Goal: Information Seeking & Learning: Understand process/instructions

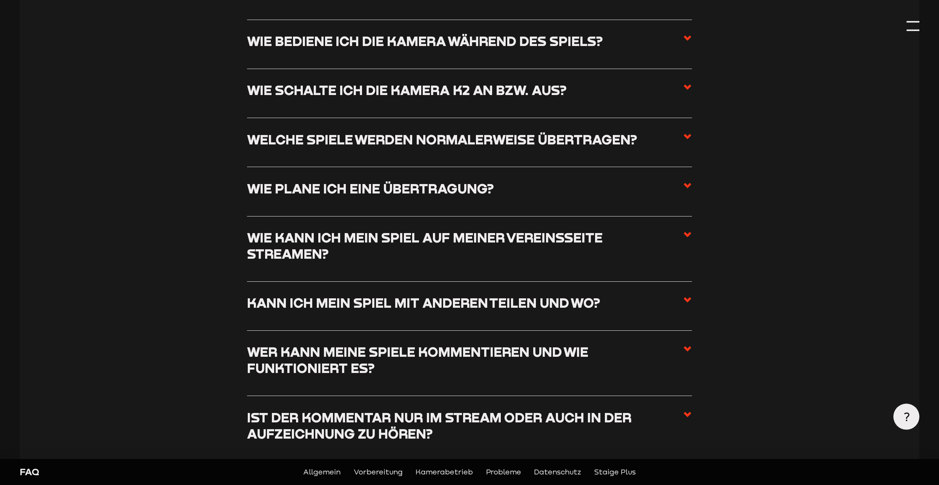
scroll to position [1254, 0]
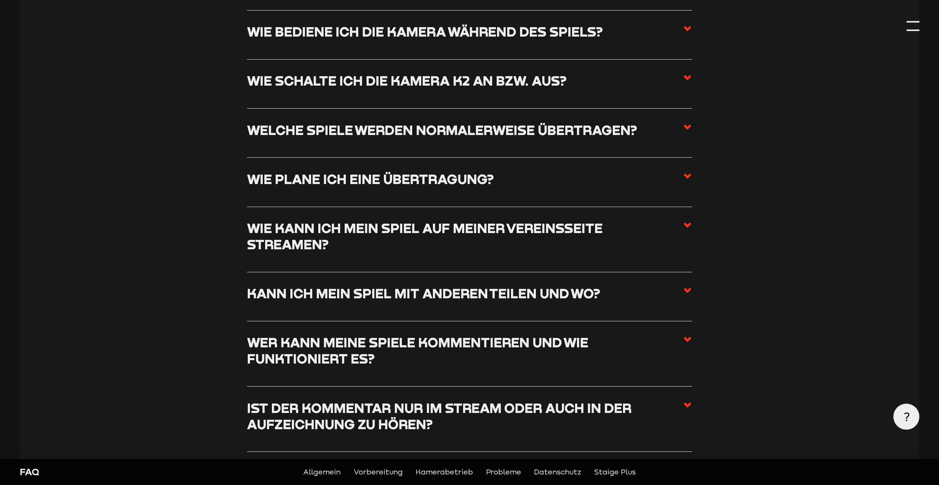
click at [386, 472] on link "Vorbereitung" at bounding box center [378, 471] width 49 height 11
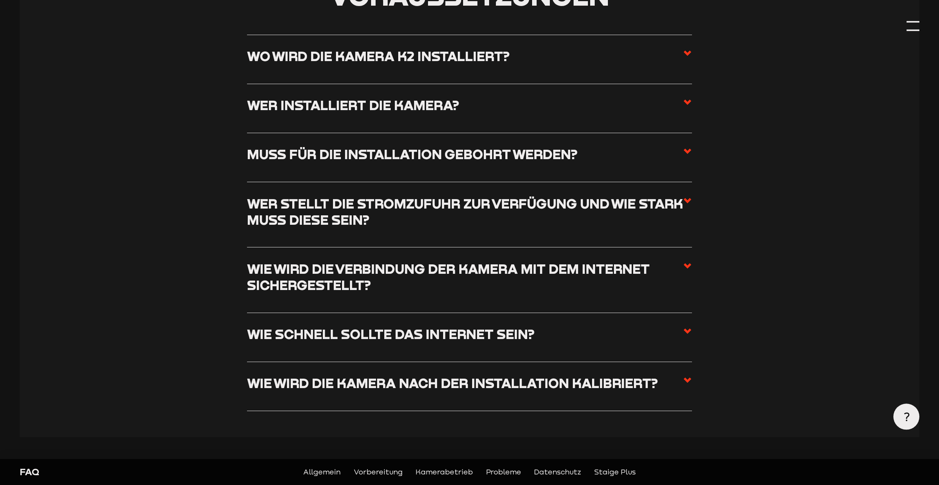
scroll to position [668, 0]
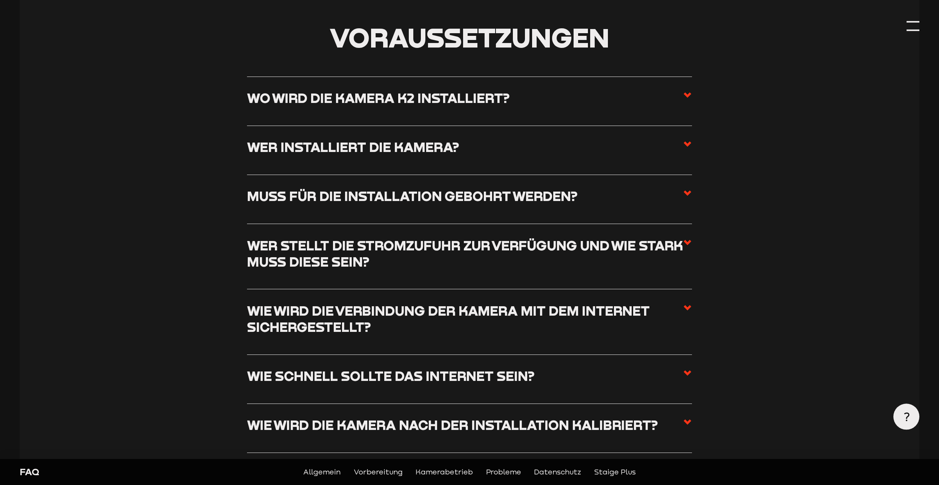
click at [676, 98] on label "Wo wird die Kamera K2 installiert?" at bounding box center [469, 101] width 445 height 23
click at [0, 0] on input "Wo wird die Kamera K2 installiert?" at bounding box center [0, 0] width 0 height 0
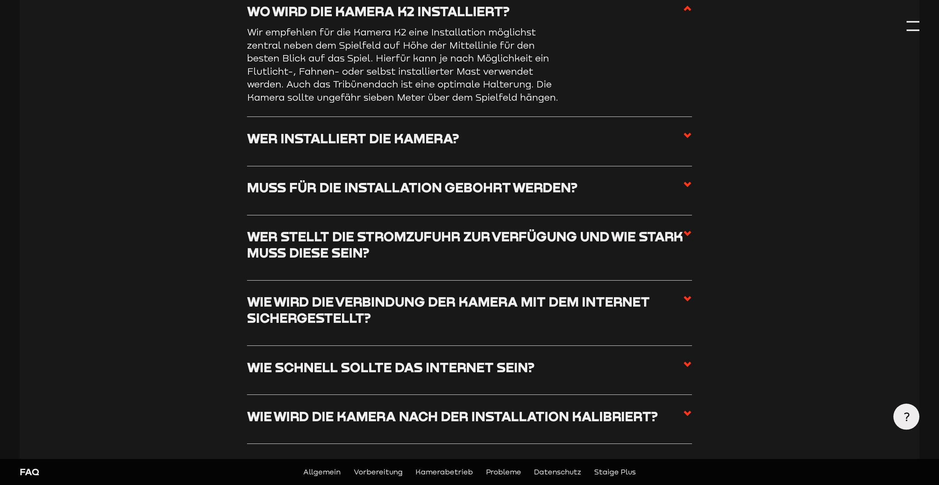
scroll to position [581, 0]
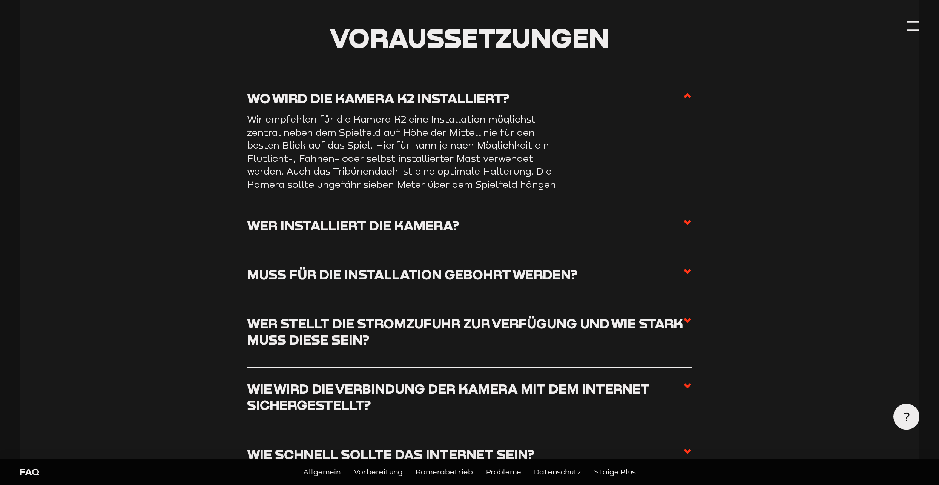
click at [683, 223] on label "Wer installiert die Kamera?" at bounding box center [469, 228] width 445 height 23
click at [0, 0] on input "Wer installiert die Kamera?" at bounding box center [0, 0] width 0 height 0
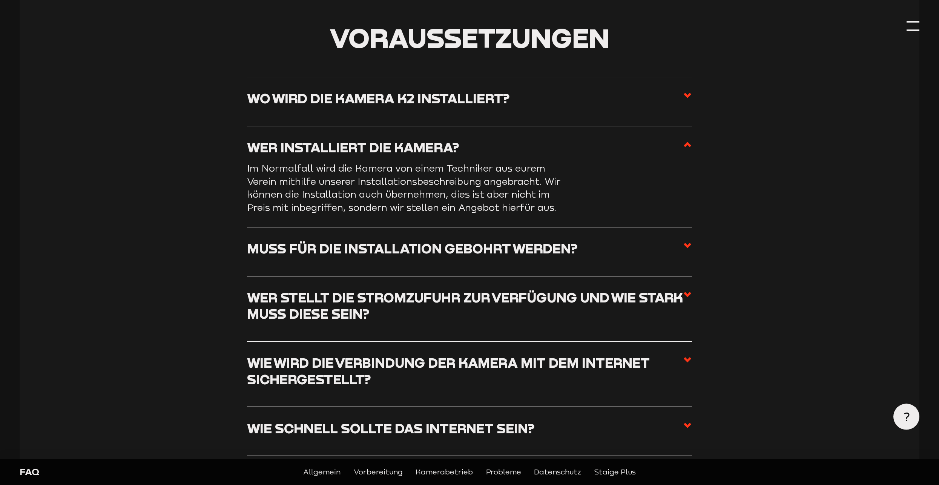
click at [683, 223] on li "Wer installiert die Kamera? Im Normalfall wird die Kamera von einem Techniker a…" at bounding box center [469, 176] width 445 height 101
click at [684, 245] on icon at bounding box center [687, 245] width 9 height 9
click at [0, 0] on input "Muss für die Installation gebohrt werden?" at bounding box center [0, 0] width 0 height 0
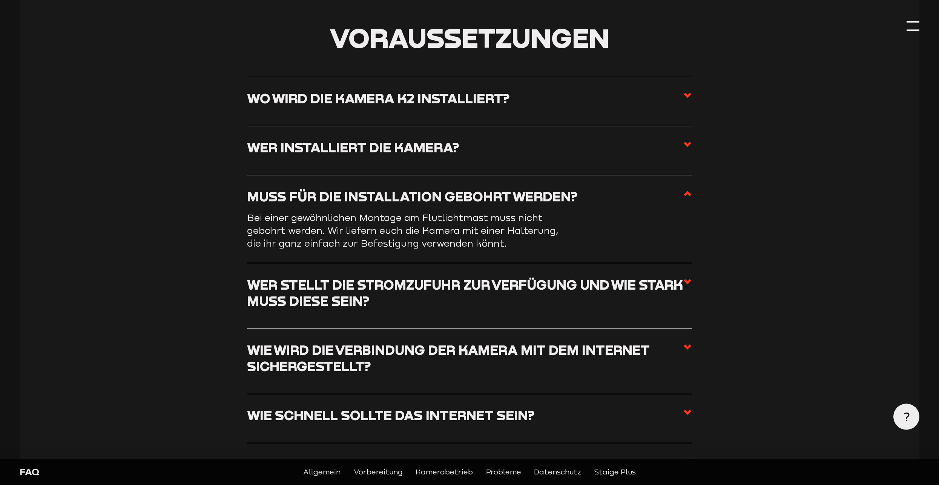
click at [684, 283] on icon at bounding box center [687, 281] width 9 height 9
click at [0, 0] on input "Wer stellt die Stromzufuhr zur Verfügung und wie stark muss diese sein?" at bounding box center [0, 0] width 0 height 0
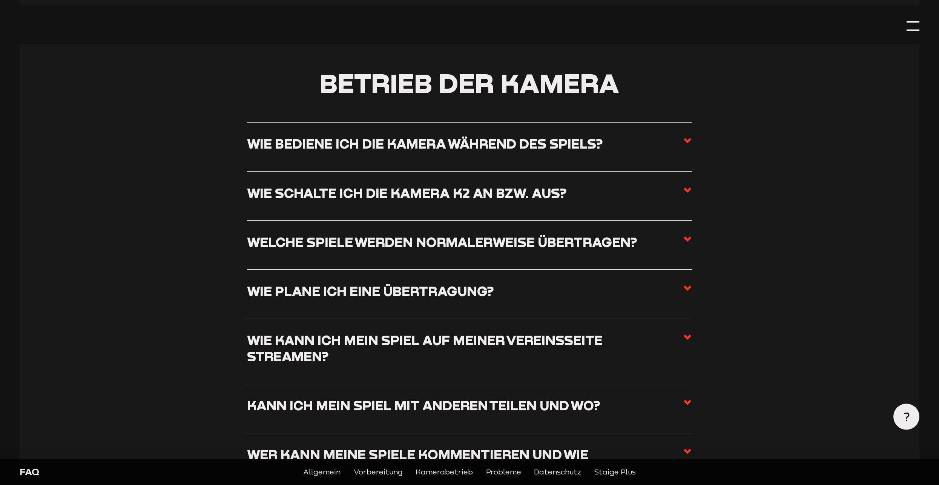
scroll to position [1126, 0]
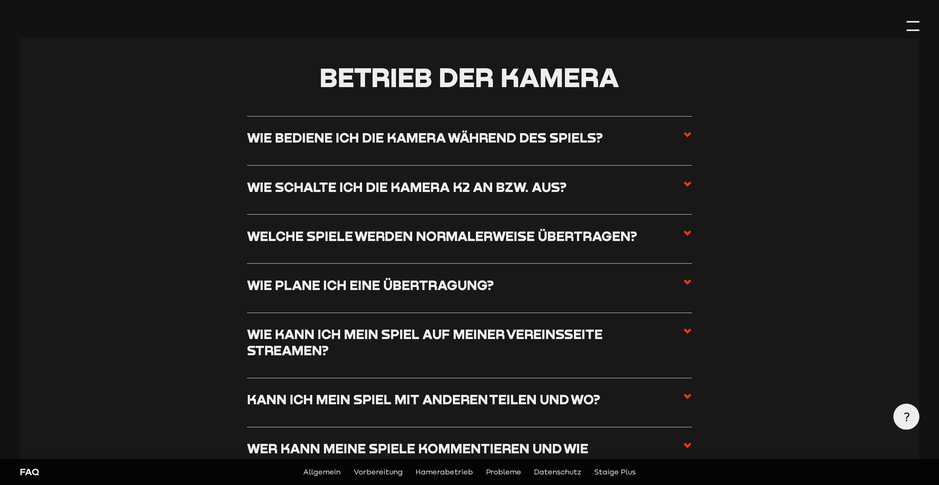
click at [690, 137] on use at bounding box center [688, 134] width 8 height 5
click at [0, 0] on input "Wie bediene ich die Kamera während des Spiels?" at bounding box center [0, 0] width 0 height 0
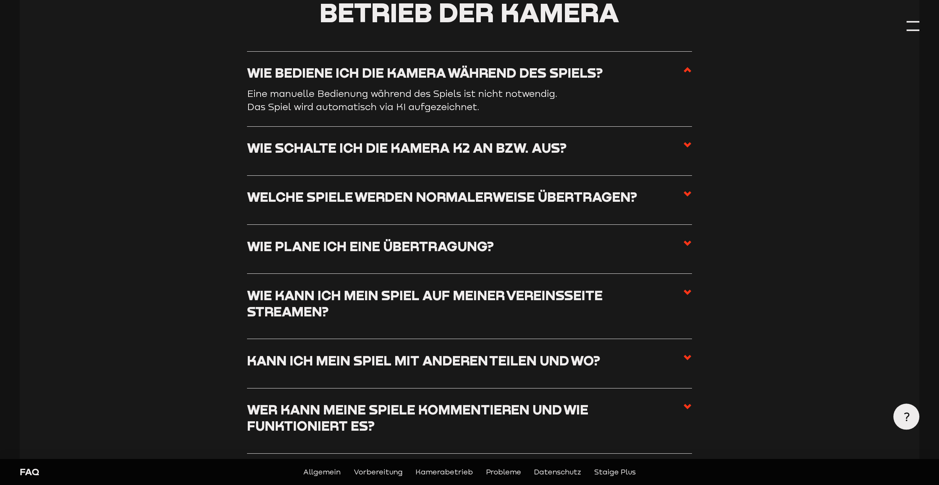
click at [687, 147] on use at bounding box center [688, 144] width 8 height 5
click at [0, 0] on input "Wie schalte ich die Kamera K2 an bzw. aus?" at bounding box center [0, 0] width 0 height 0
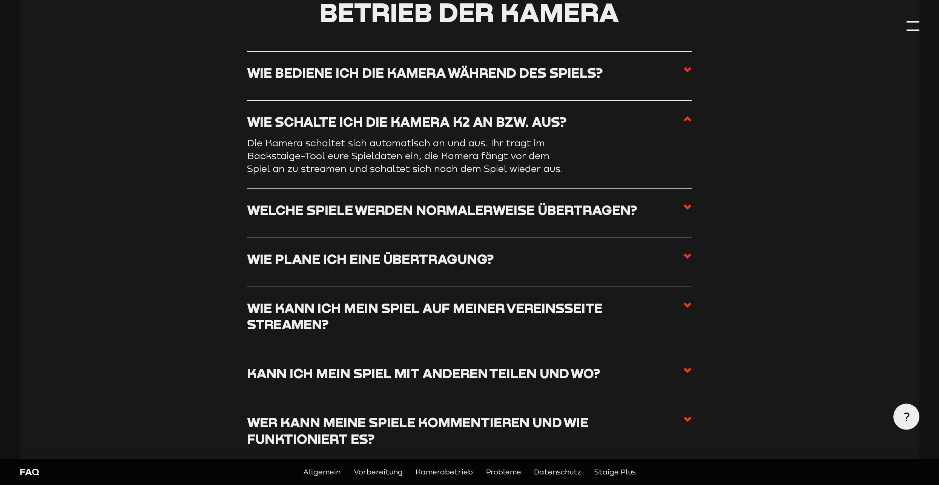
click at [684, 309] on icon at bounding box center [687, 305] width 9 height 9
click at [0, 0] on input "Wie kann ich mein Spiel auf meiner Vereinsseite streamen?" at bounding box center [0, 0] width 0 height 0
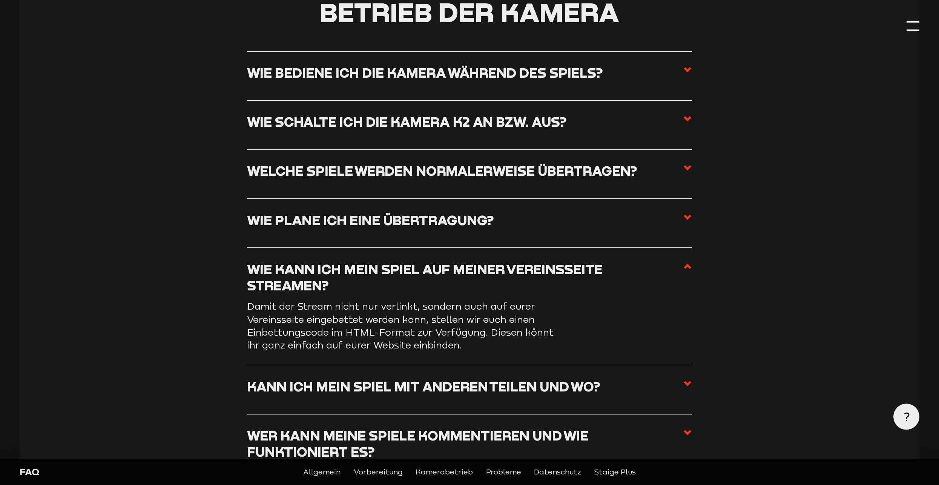
click at [685, 386] on use at bounding box center [688, 383] width 8 height 5
click at [0, 0] on input "Kann ich mein Spiel mit anderen teilen und wo?" at bounding box center [0, 0] width 0 height 0
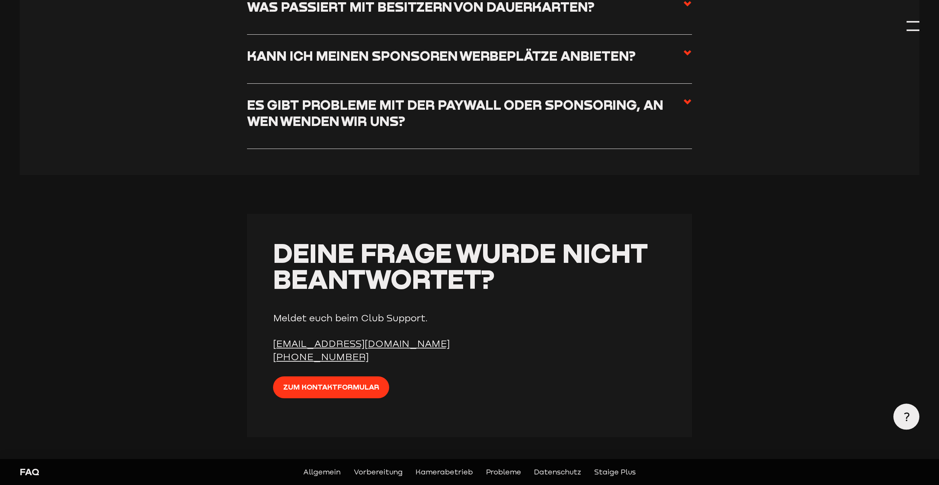
scroll to position [2949, 0]
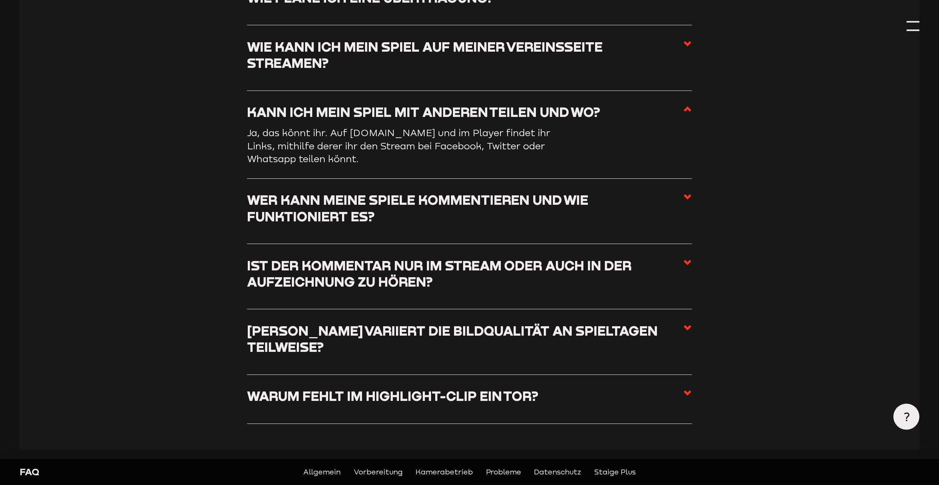
scroll to position [1254, 0]
